Goal: Task Accomplishment & Management: Use online tool/utility

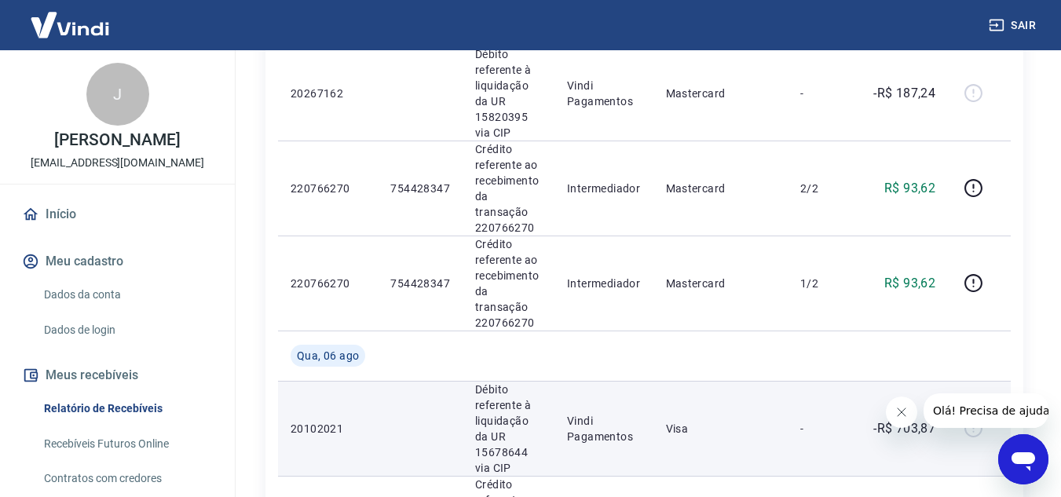
scroll to position [236, 0]
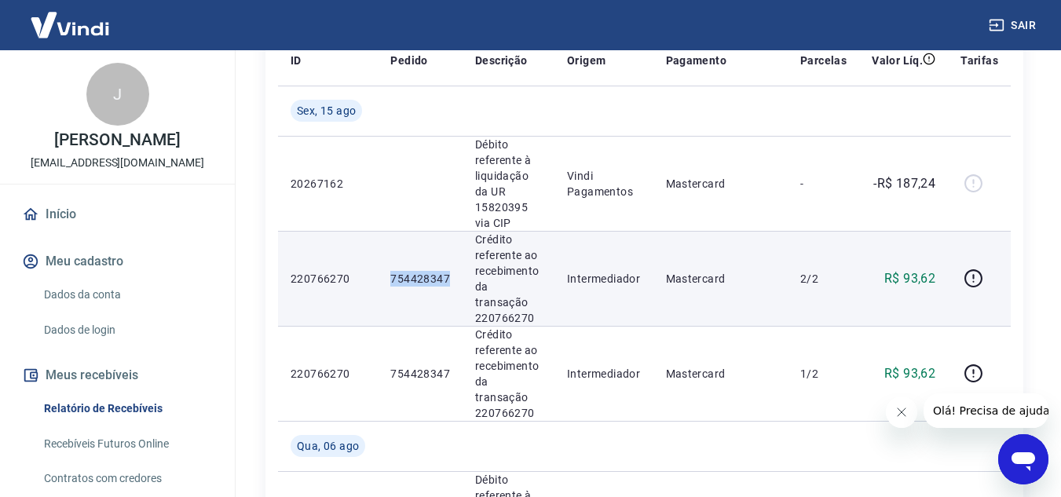
drag, startPoint x: 390, startPoint y: 256, endPoint x: 456, endPoint y: 258, distance: 65.2
click at [456, 258] on td "754428347" at bounding box center [420, 278] width 85 height 95
copy p "754428347"
click at [974, 274] on icon "button" at bounding box center [974, 276] width 2 height 5
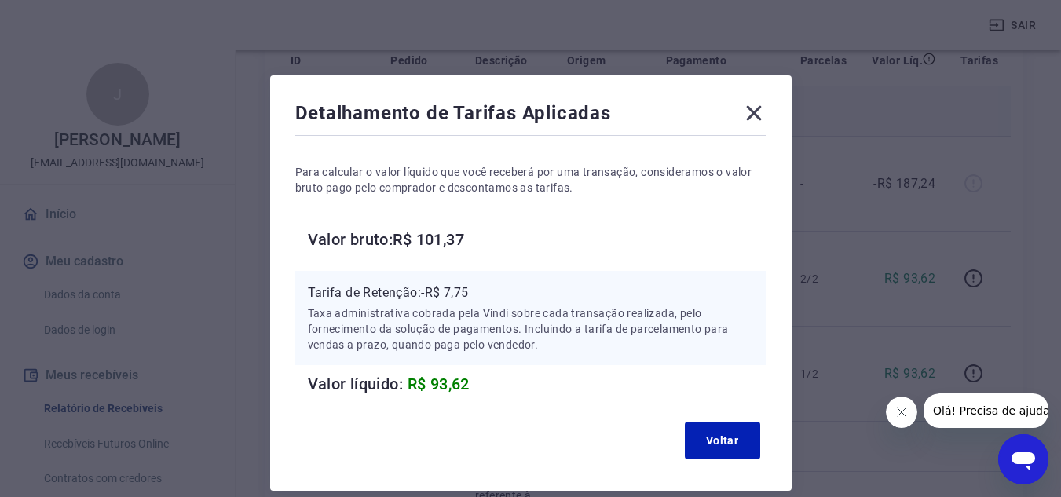
click at [752, 113] on icon at bounding box center [754, 113] width 25 height 25
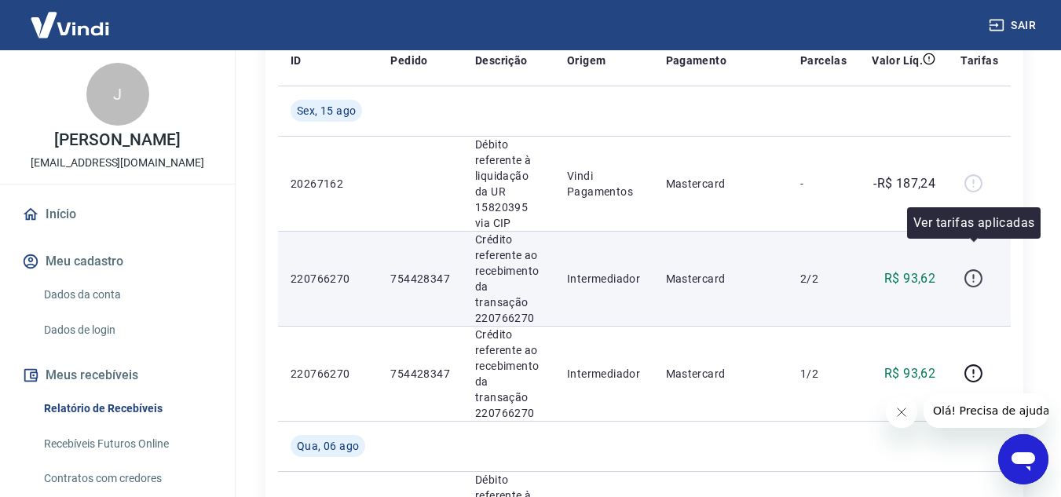
click at [969, 269] on icon "button" at bounding box center [974, 279] width 20 height 20
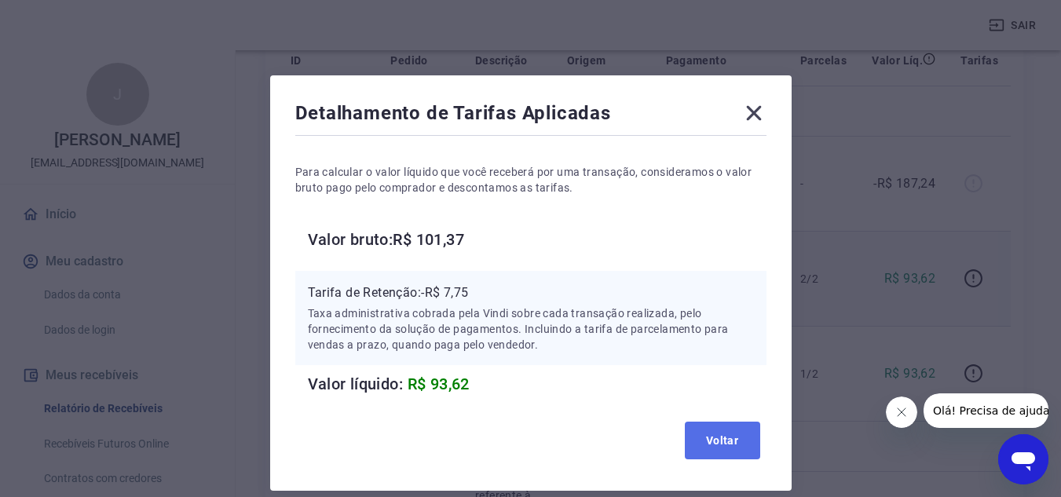
click at [725, 440] on button "Voltar" at bounding box center [722, 441] width 75 height 38
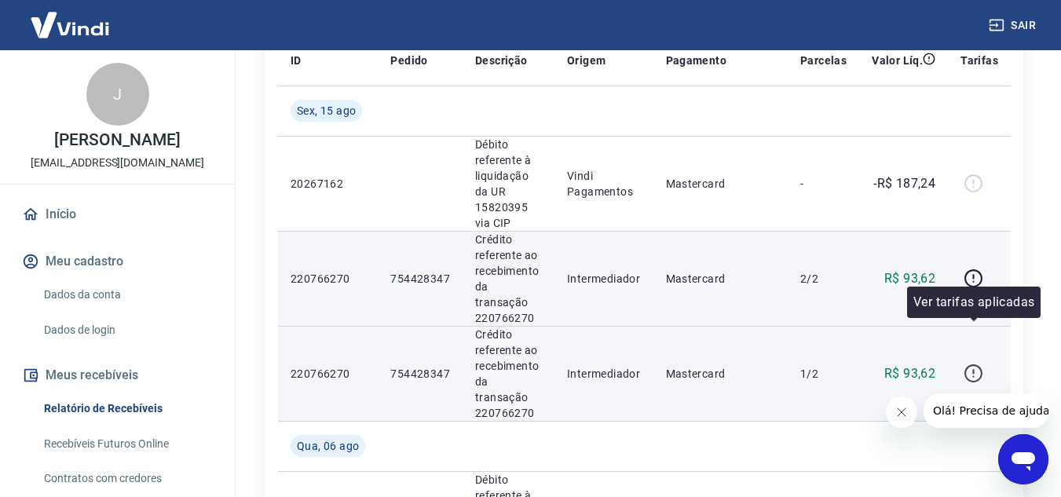
click at [968, 365] on icon "button" at bounding box center [974, 374] width 18 height 18
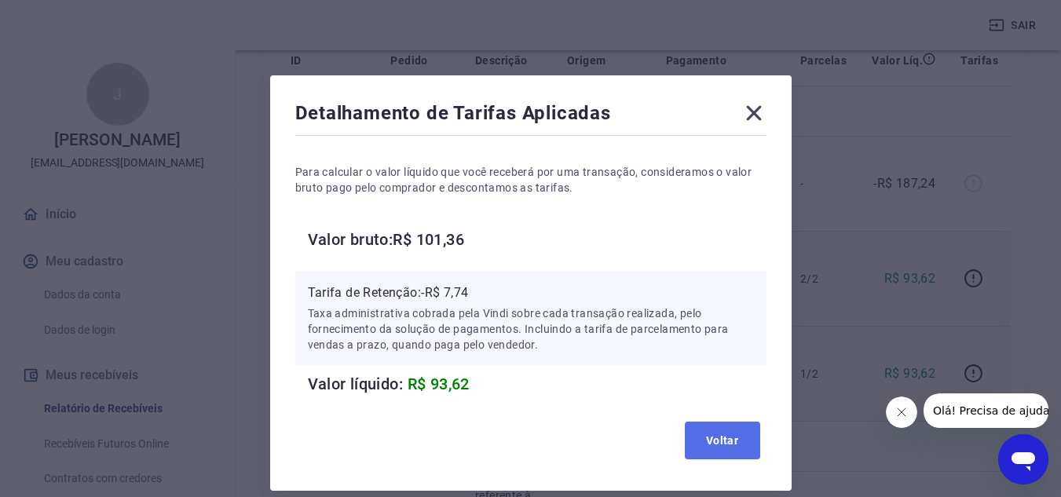
click at [712, 441] on button "Voltar" at bounding box center [722, 441] width 75 height 38
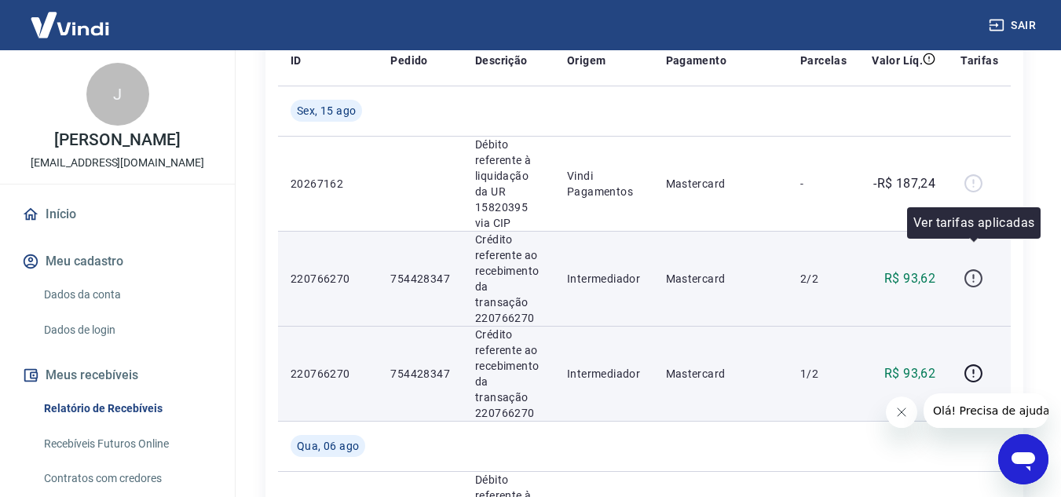
click at [971, 269] on icon "button" at bounding box center [974, 279] width 20 height 20
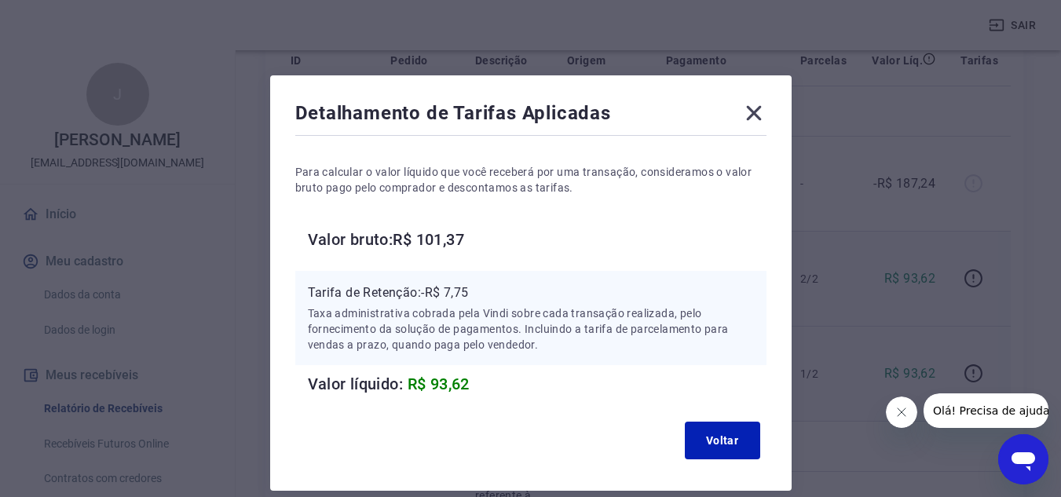
click at [752, 119] on icon at bounding box center [754, 113] width 25 height 25
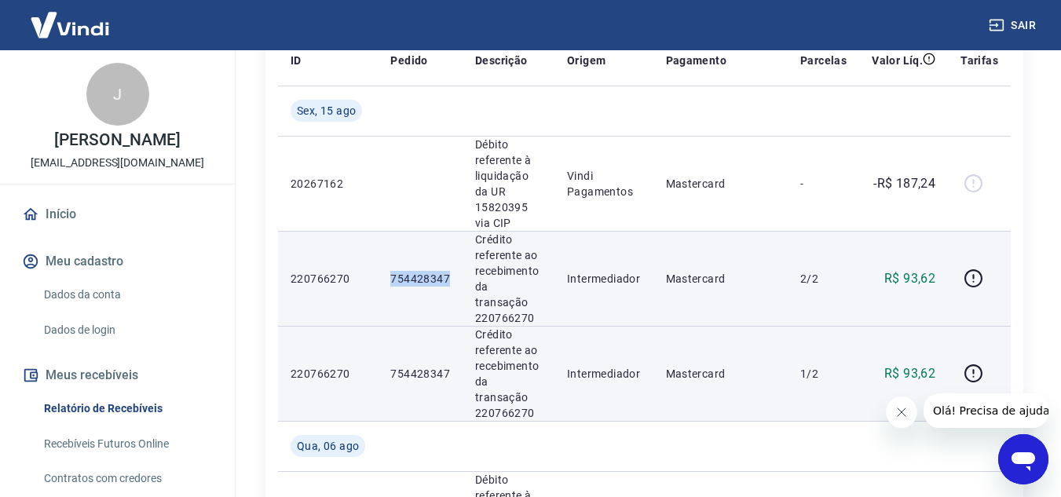
drag, startPoint x: 391, startPoint y: 251, endPoint x: 451, endPoint y: 250, distance: 59.7
click at [451, 250] on td "754428347" at bounding box center [420, 278] width 85 height 95
copy p "754428347"
click at [976, 269] on icon "button" at bounding box center [974, 279] width 20 height 20
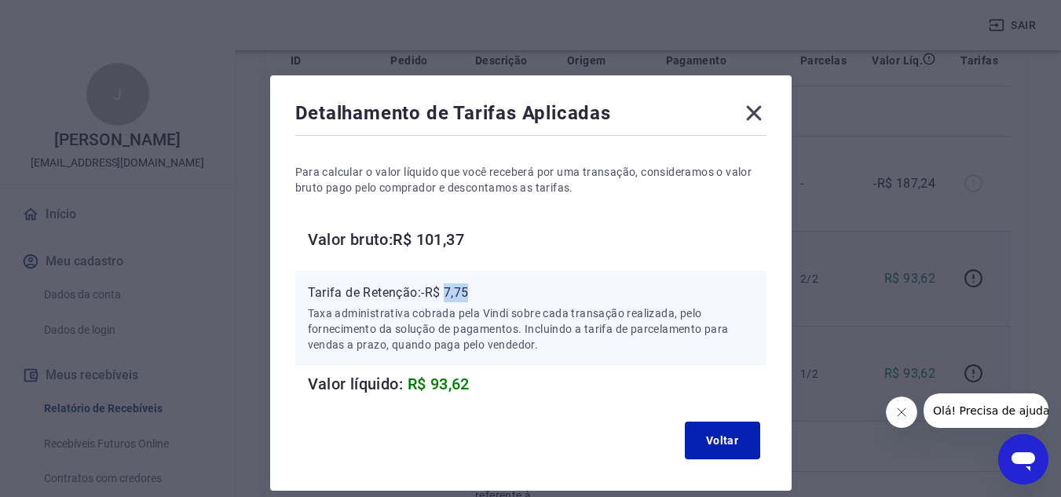
drag, startPoint x: 454, startPoint y: 295, endPoint x: 489, endPoint y: 295, distance: 35.4
click at [489, 295] on p "Tarifa de Retenção: -R$ 7,75" at bounding box center [531, 293] width 446 height 19
copy p "7,75"
click at [762, 114] on icon at bounding box center [754, 113] width 25 height 25
